Goal: Find contact information: Find contact information

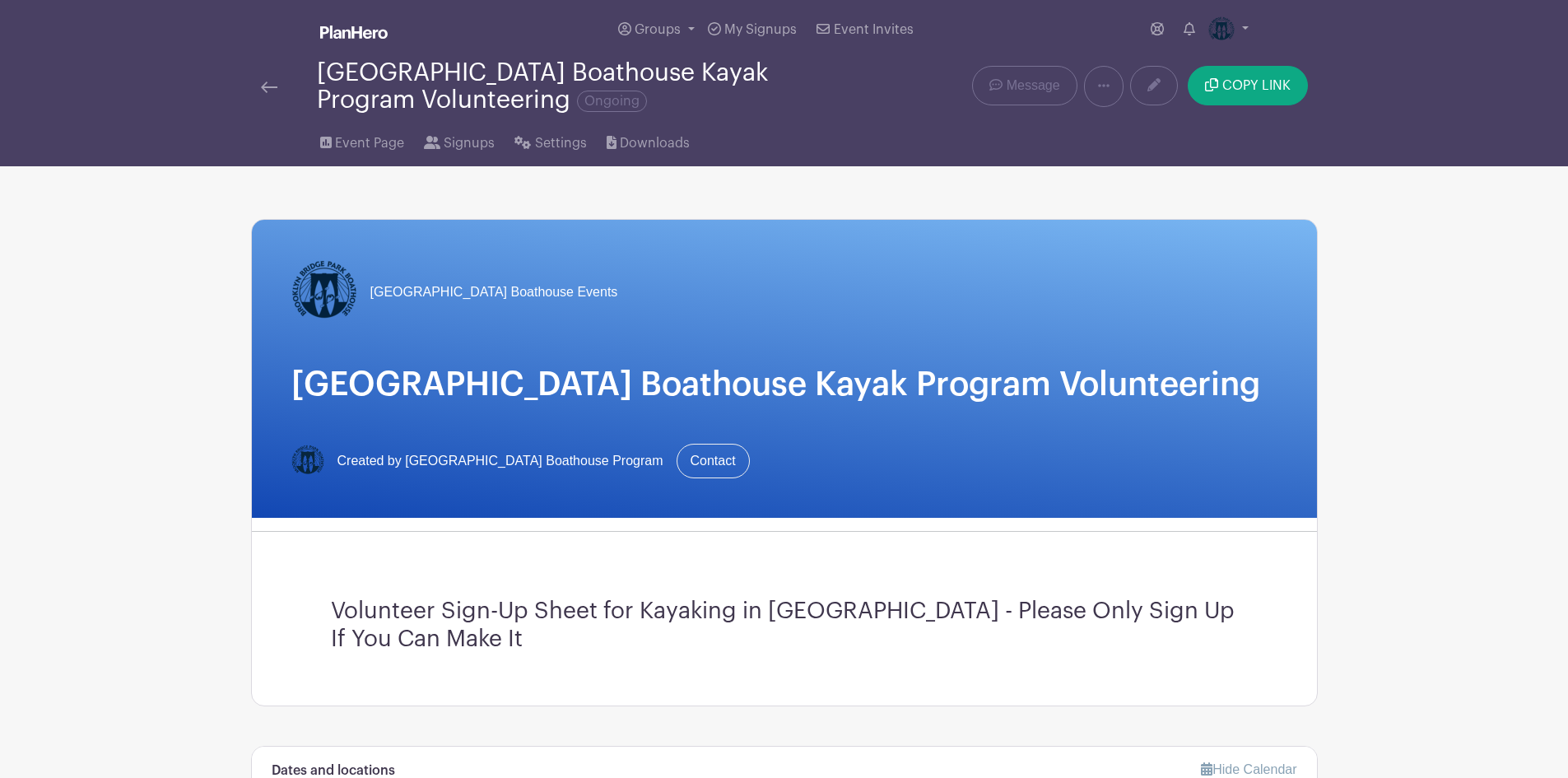
scroll to position [247, 0]
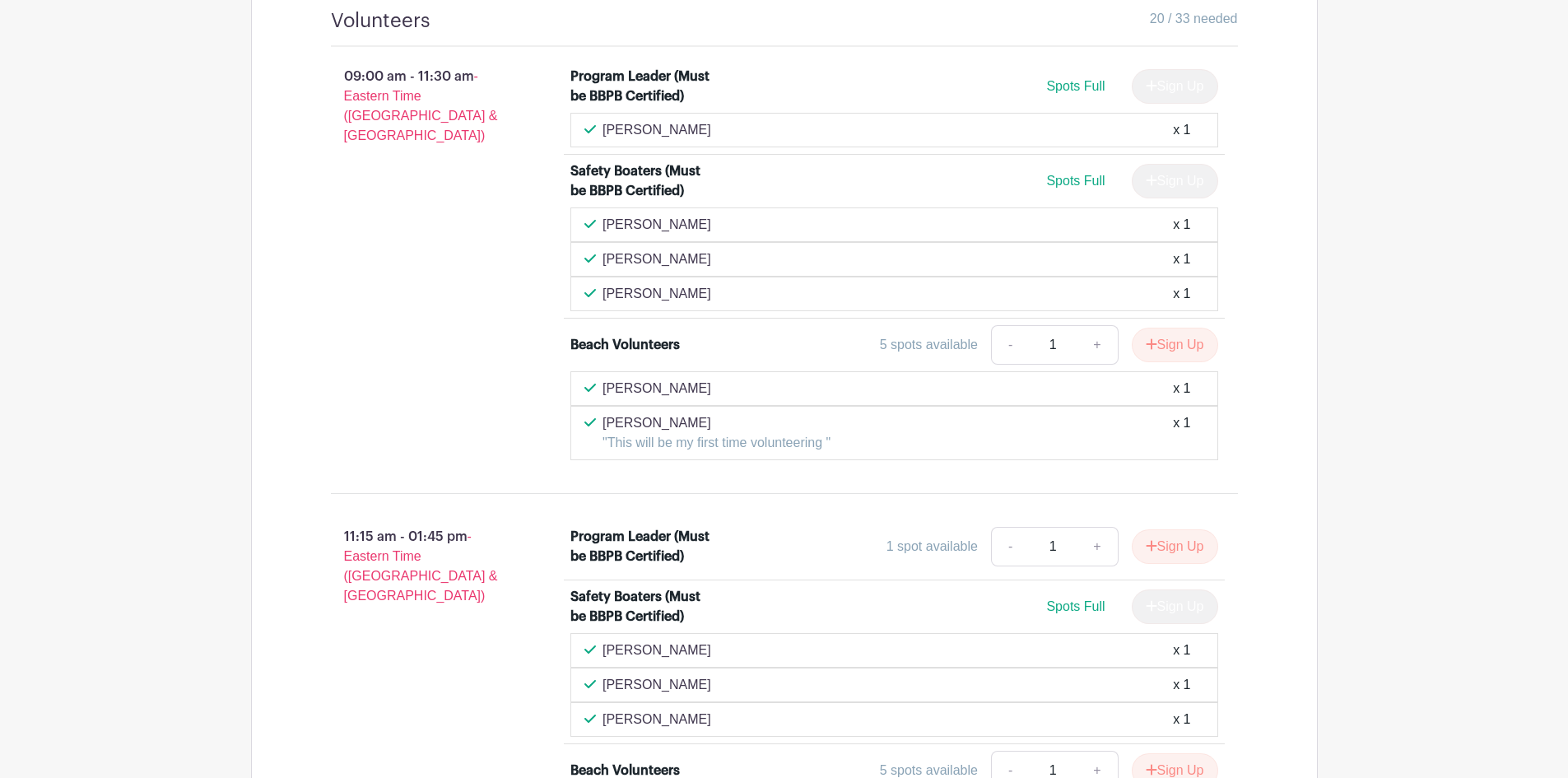
scroll to position [1043, 0]
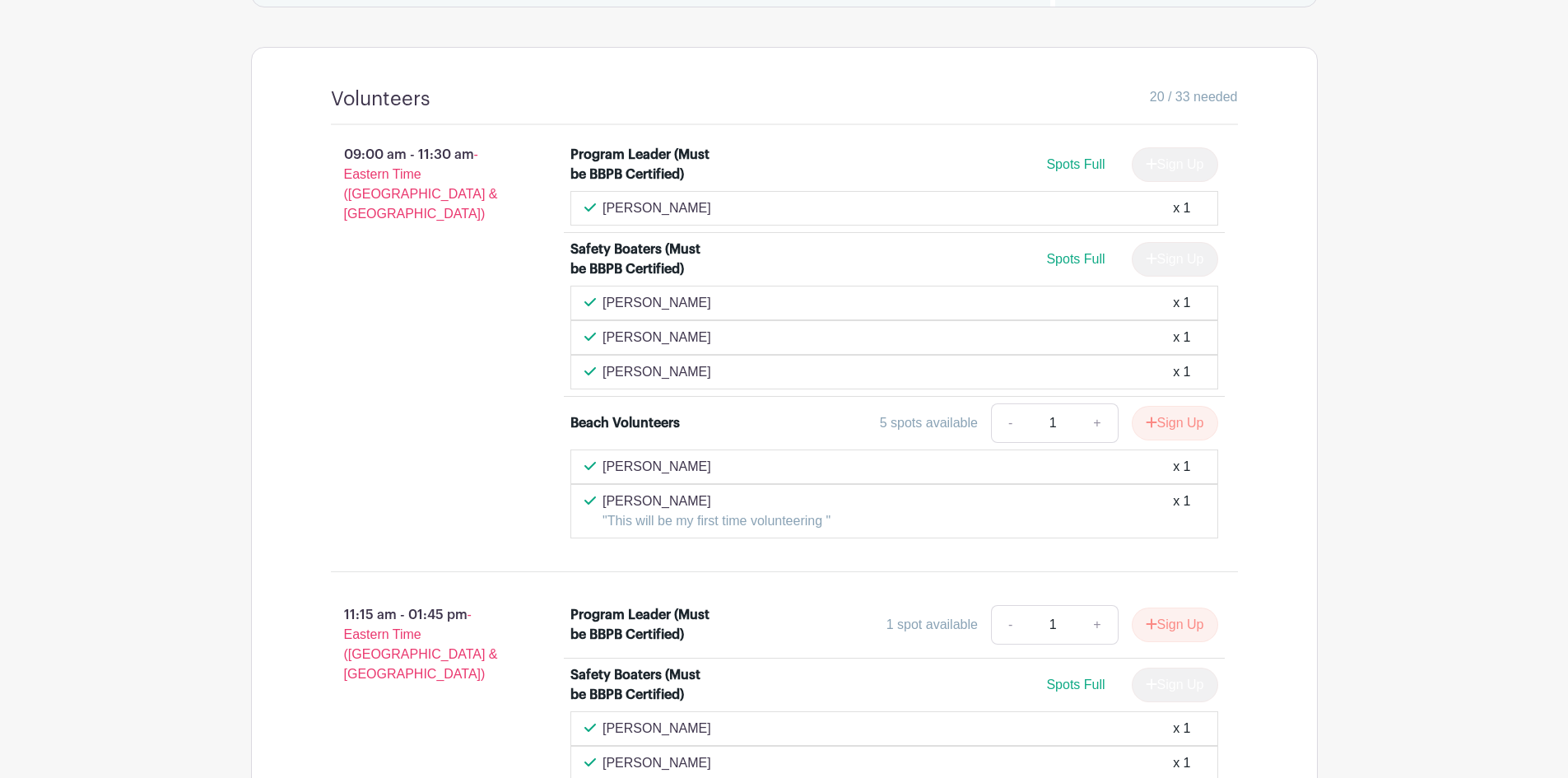
drag, startPoint x: 602, startPoint y: 300, endPoint x: 645, endPoint y: 301, distance: 43.0
click at [645, 301] on p "[PERSON_NAME]" at bounding box center [656, 303] width 109 height 20
copy p "Victoria"
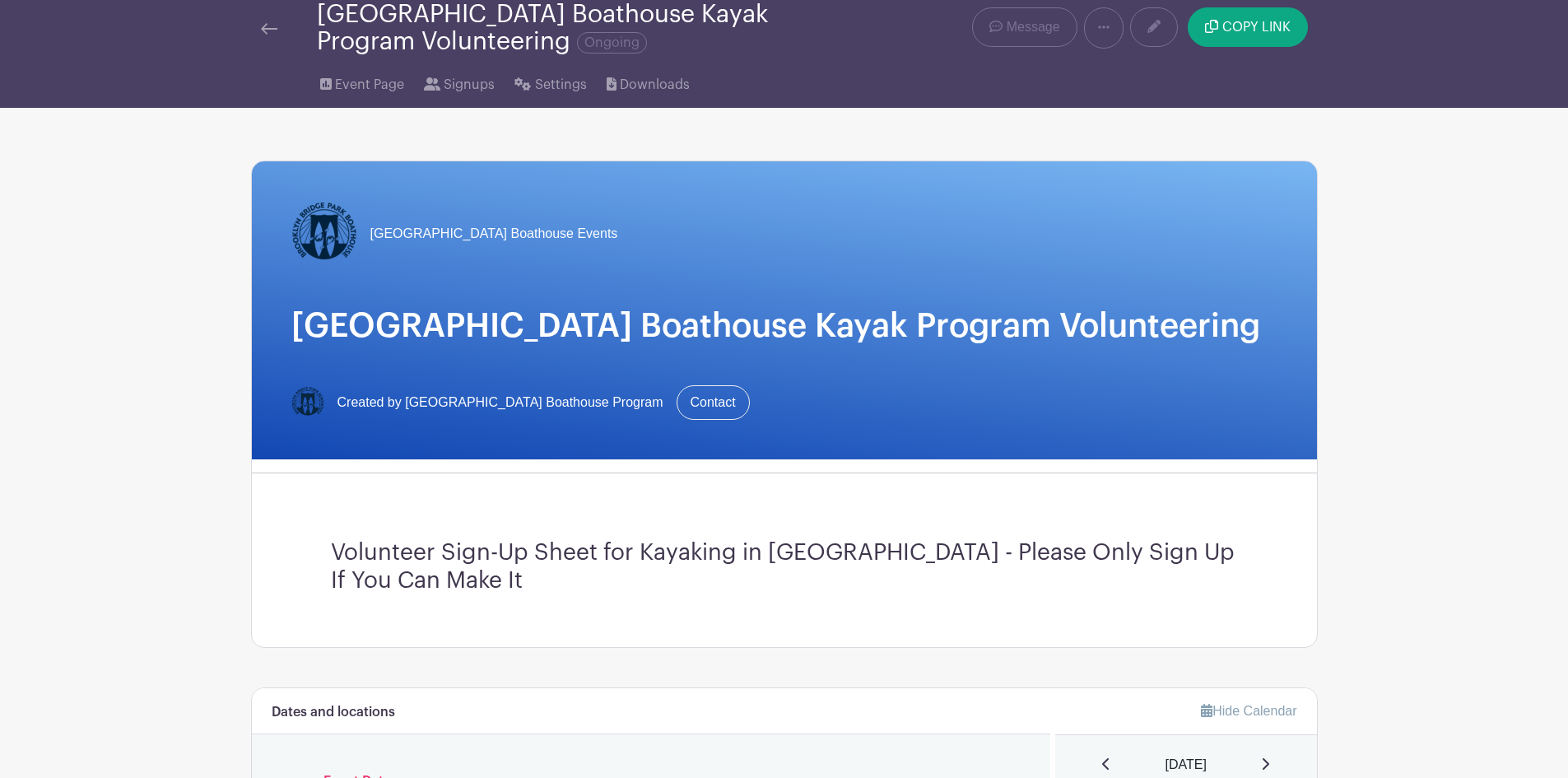
scroll to position [0, 0]
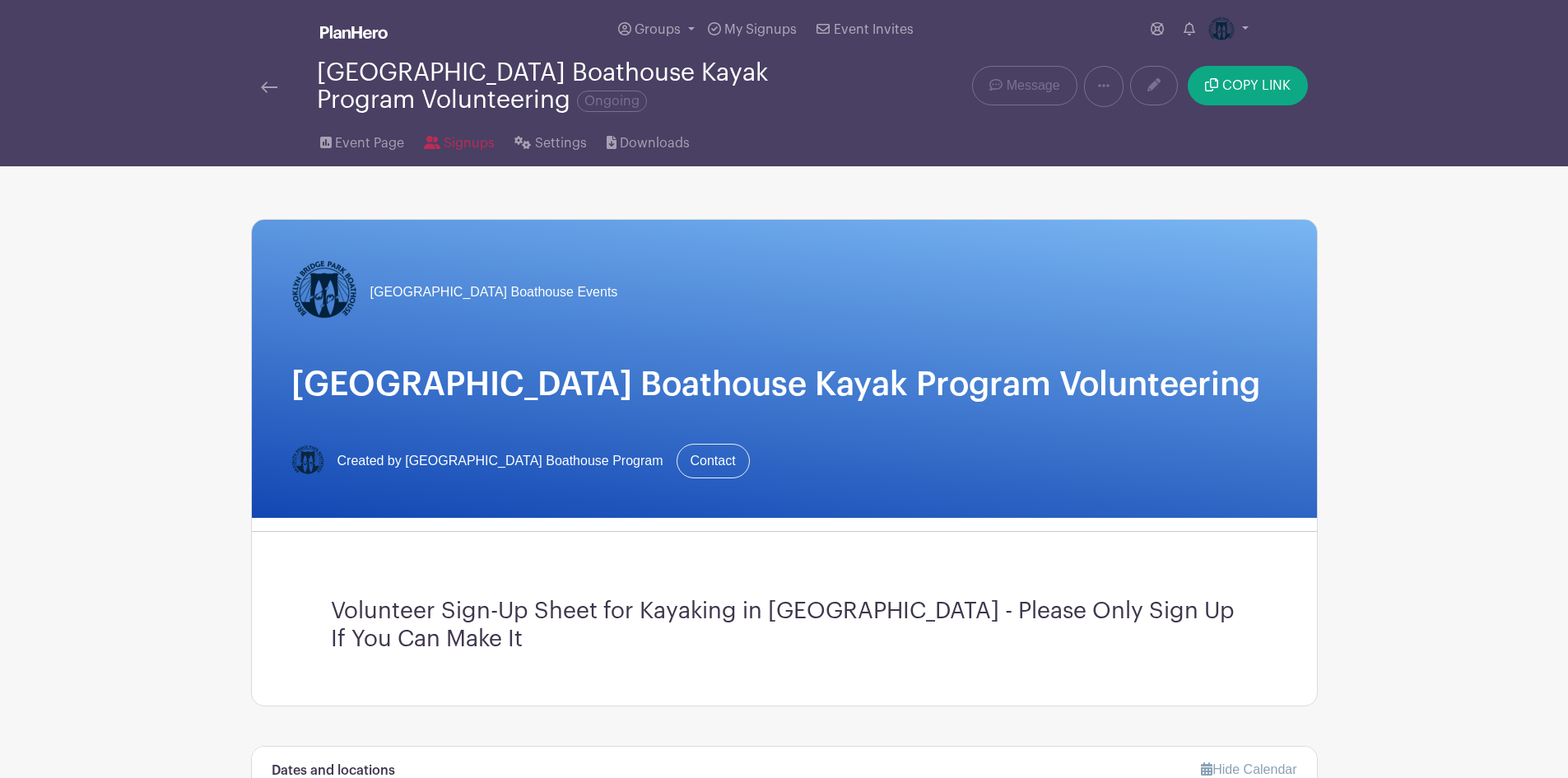
drag, startPoint x: 452, startPoint y: 144, endPoint x: 525, endPoint y: 226, distance: 109.8
click at [452, 144] on span "Signups" at bounding box center [468, 143] width 51 height 20
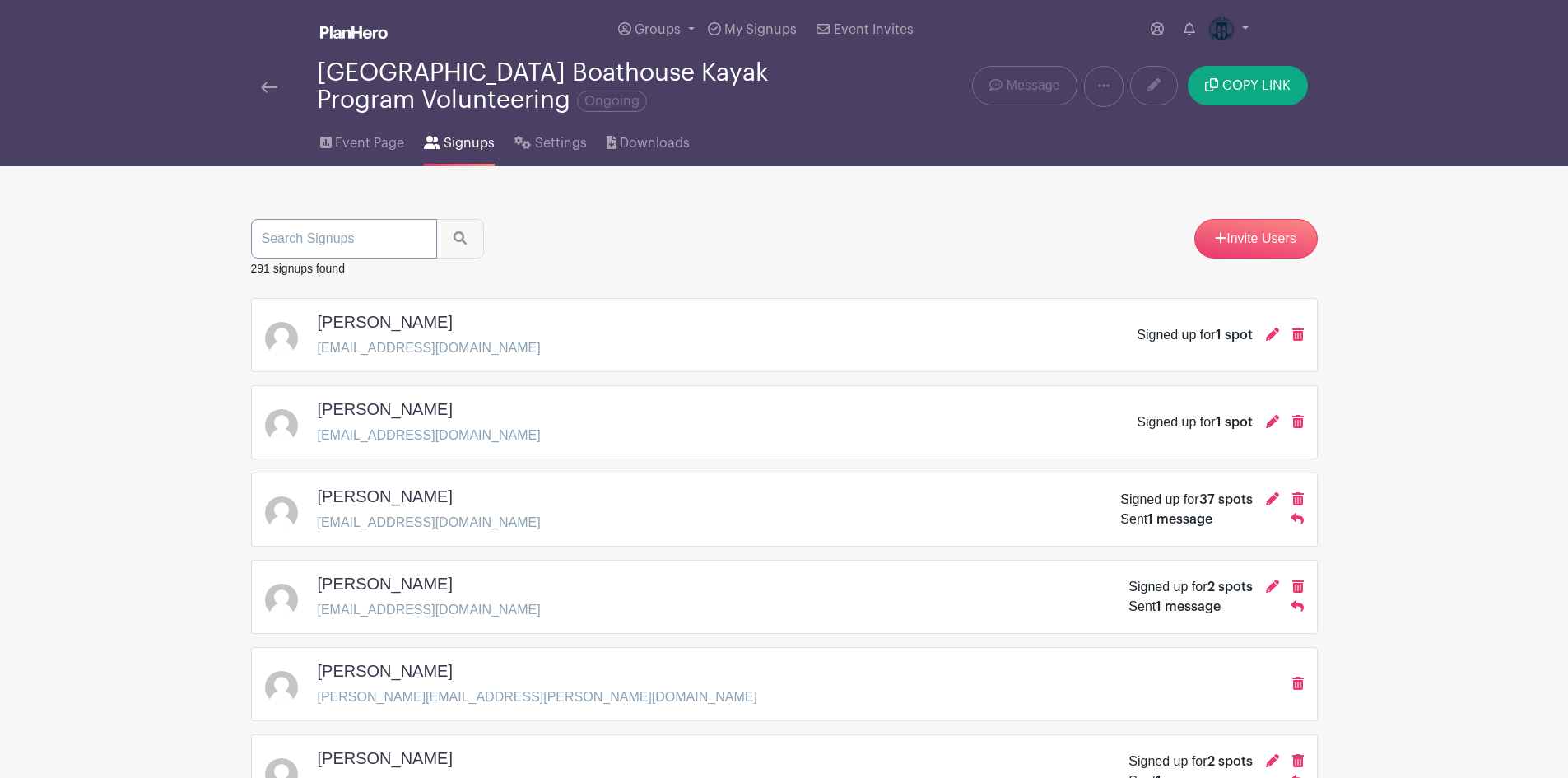
click at [329, 235] on input "search" at bounding box center [344, 238] width 186 height 39
type input "victoria"
click at [437, 219] on button "submit" at bounding box center [460, 238] width 48 height 39
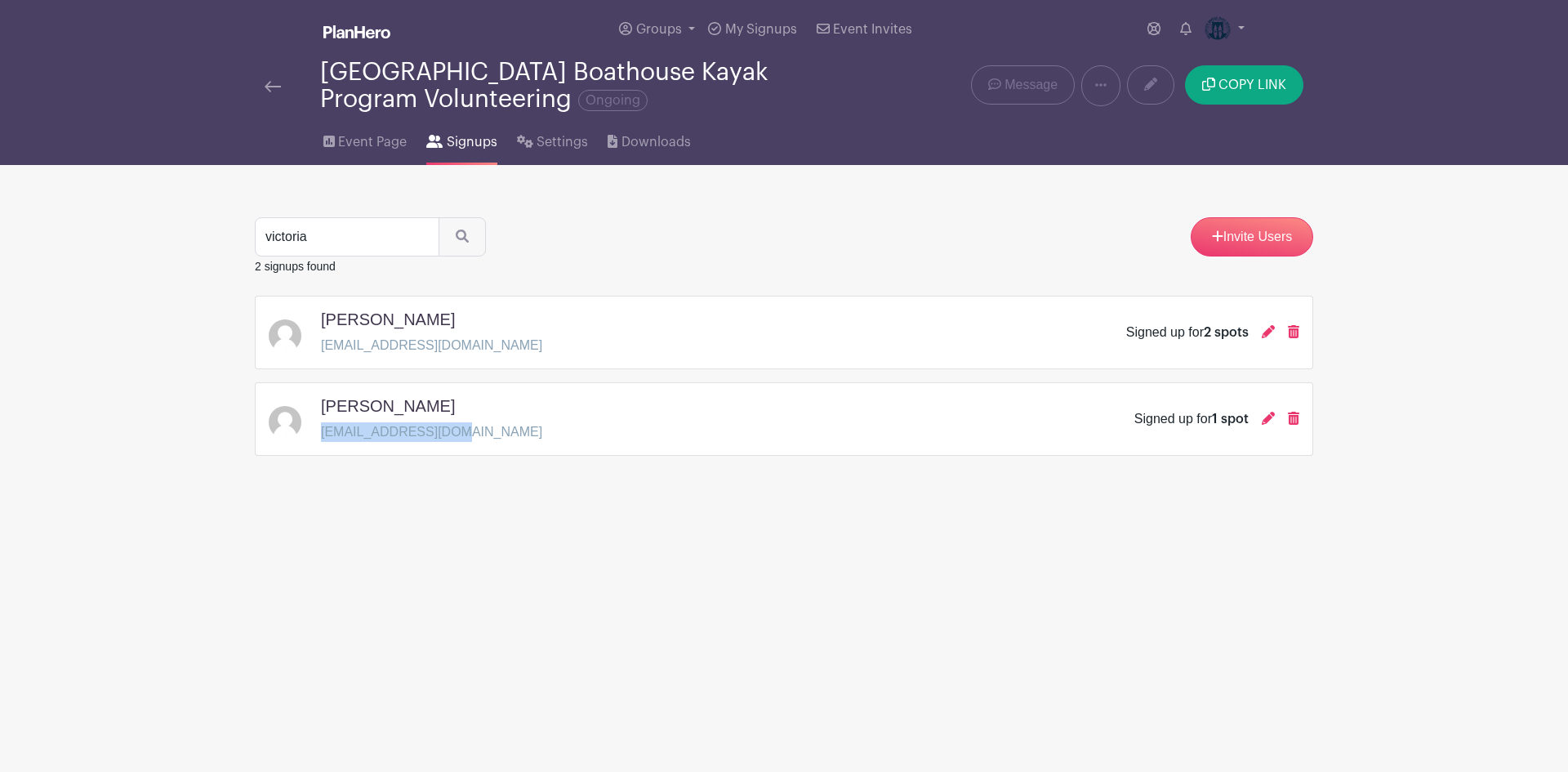
drag, startPoint x: 323, startPoint y: 432, endPoint x: 450, endPoint y: 437, distance: 127.1
click at [450, 437] on p "[EMAIL_ADDRESS][DOMAIN_NAME]" at bounding box center [431, 432] width 222 height 20
copy p "[EMAIL_ADDRESS][DOMAIN_NAME]"
click at [270, 81] on img at bounding box center [273, 86] width 17 height 12
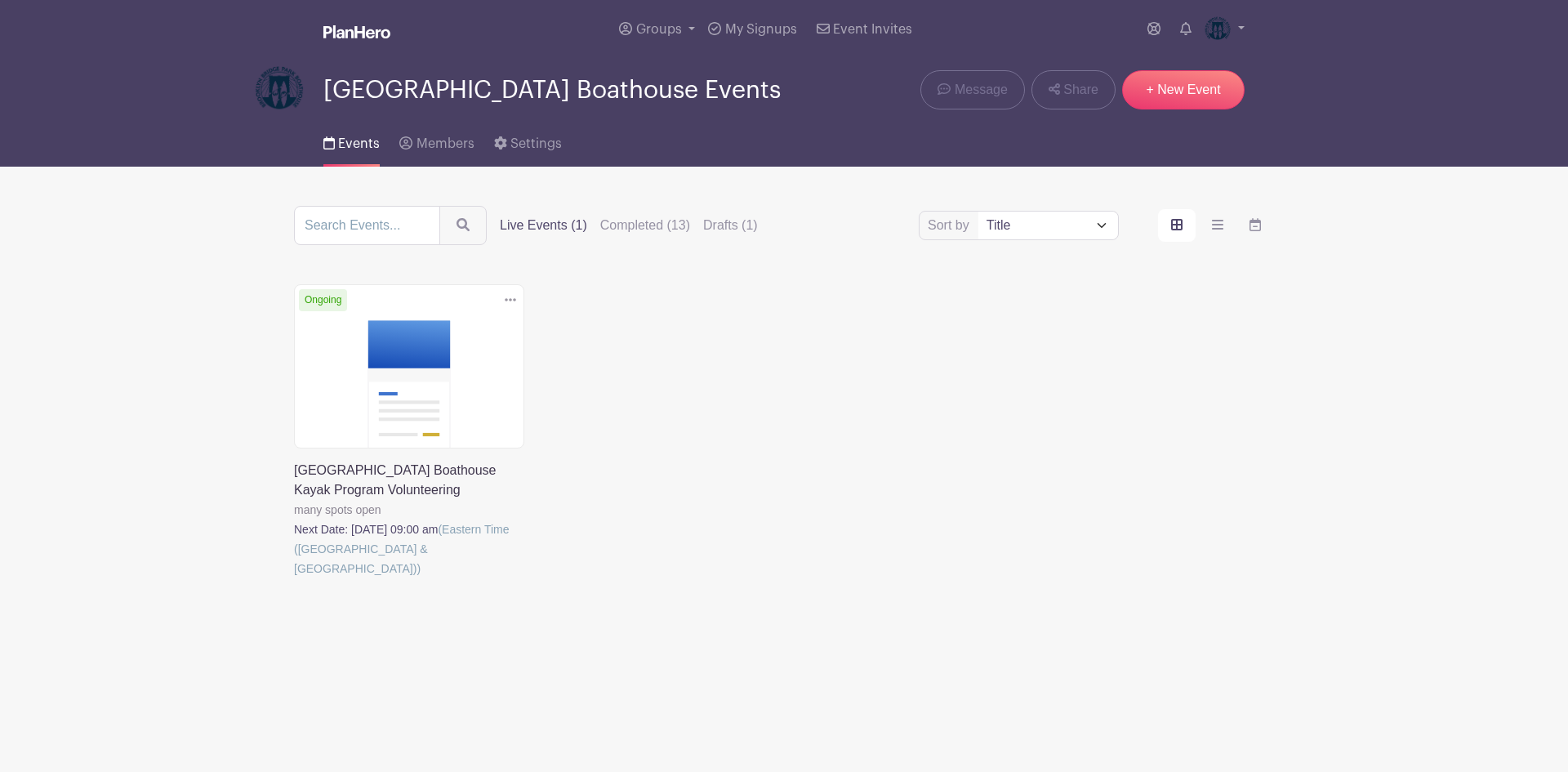
click at [294, 579] on link at bounding box center [294, 579] width 0 height 0
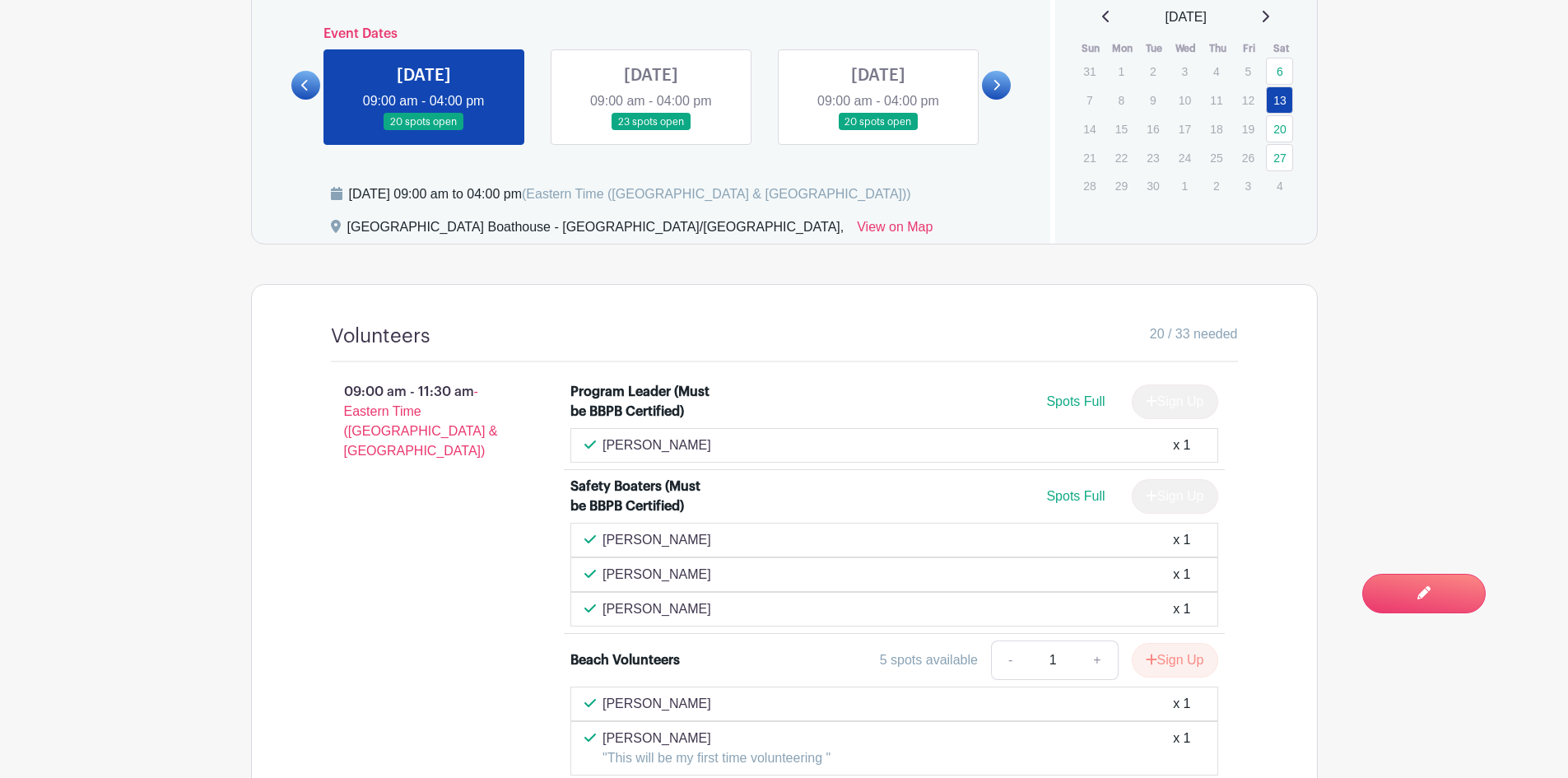
scroll to position [906, 0]
